Goal: Obtain resource: Obtain resource

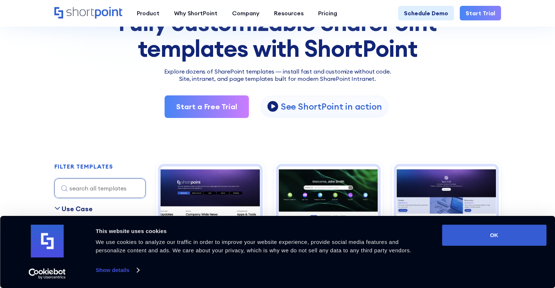
scroll to position [122, 0]
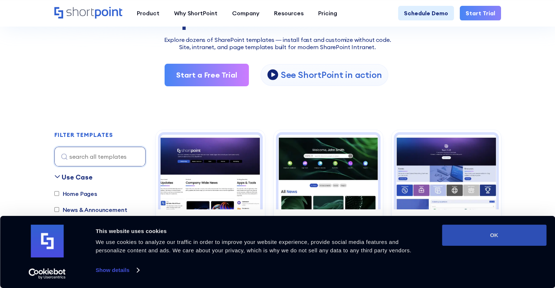
click at [493, 233] on button "OK" at bounding box center [494, 235] width 104 height 21
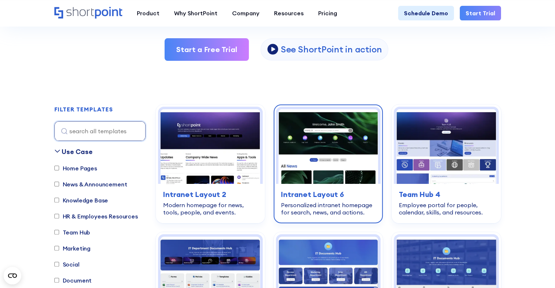
scroll to position [203, 0]
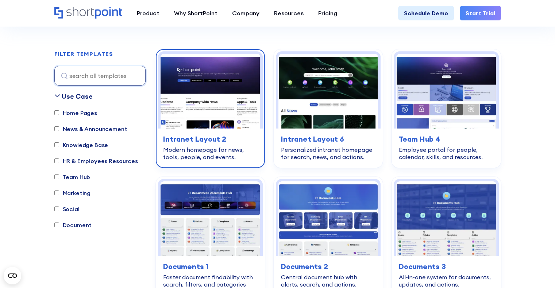
click at [212, 106] on img at bounding box center [210, 91] width 100 height 75
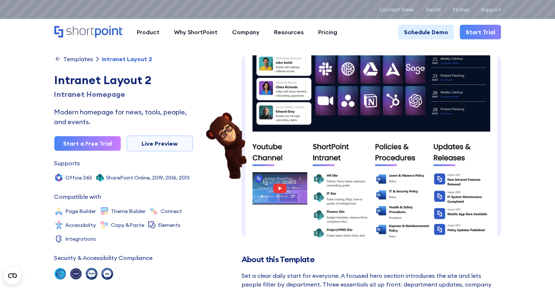
scroll to position [312, 0]
